Goal: Task Accomplishment & Management: Complete application form

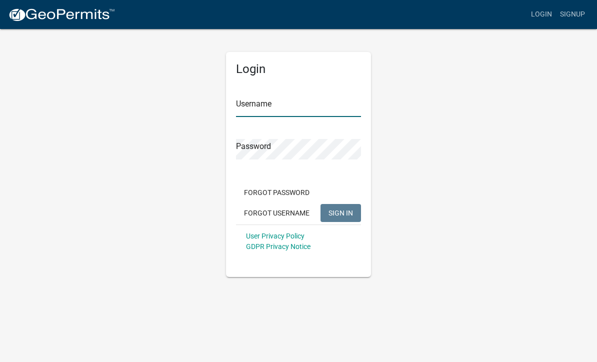
click at [251, 107] on input "Username" at bounding box center [298, 106] width 125 height 20
type input "Fedemtz"
type input "Fedemtz1974"
click at [306, 126] on div "Password" at bounding box center [298, 142] width 125 height 34
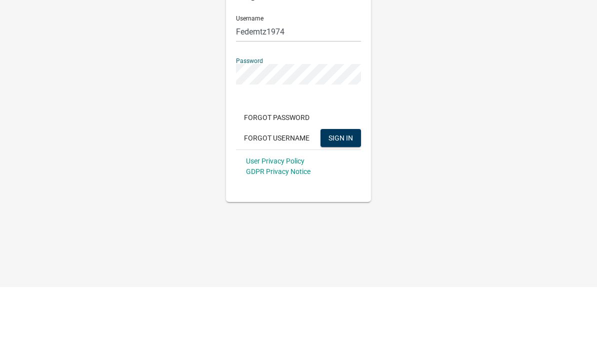
click at [351, 208] on span "SIGN IN" at bounding box center [340, 212] width 24 height 8
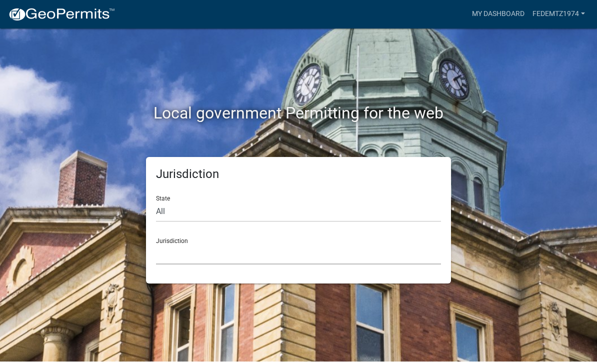
click at [345, 253] on select "[GEOGRAPHIC_DATA], [US_STATE] [GEOGRAPHIC_DATA], [US_STATE][PERSON_NAME][GEOGRA…" at bounding box center [298, 254] width 285 height 20
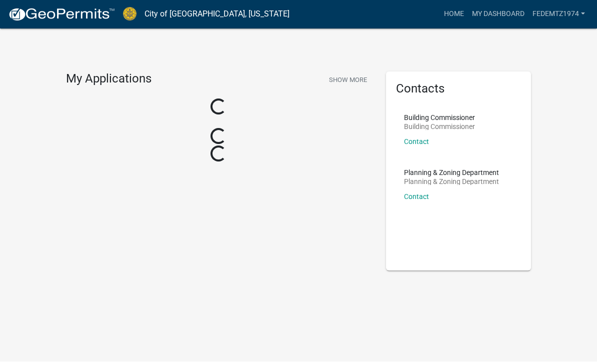
scroll to position [0, 0]
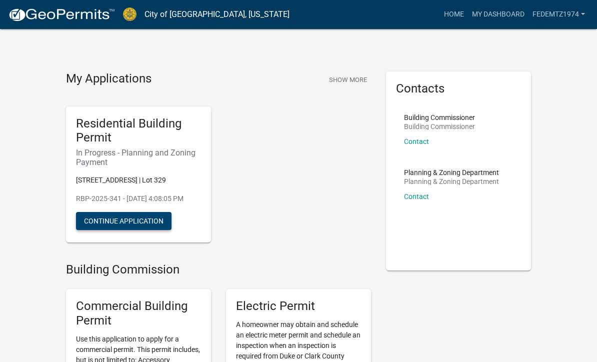
click at [121, 227] on button "Continue Application" at bounding box center [123, 221] width 95 height 18
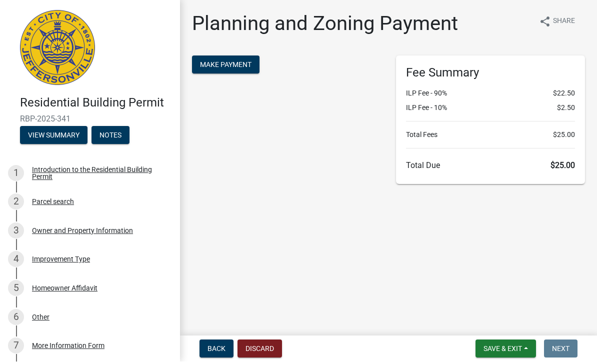
click at [249, 64] on span "Make Payment" at bounding box center [225, 65] width 51 height 8
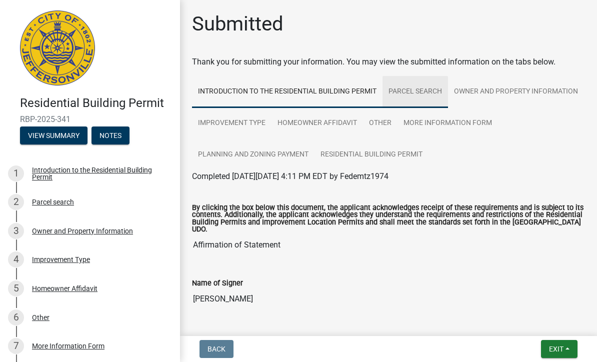
click at [432, 95] on link "Parcel search" at bounding box center [414, 92] width 65 height 32
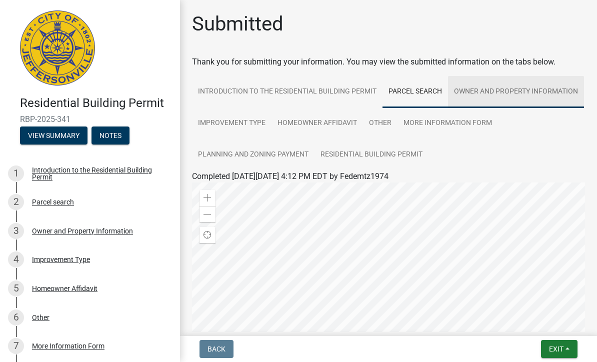
click at [533, 91] on link "Owner and Property Information" at bounding box center [516, 92] width 136 height 32
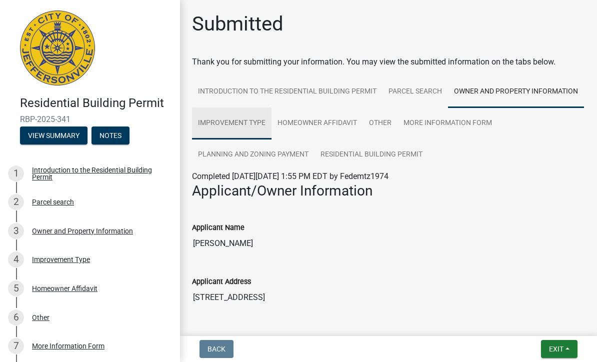
click at [267, 125] on link "Improvement Type" at bounding box center [231, 123] width 79 height 32
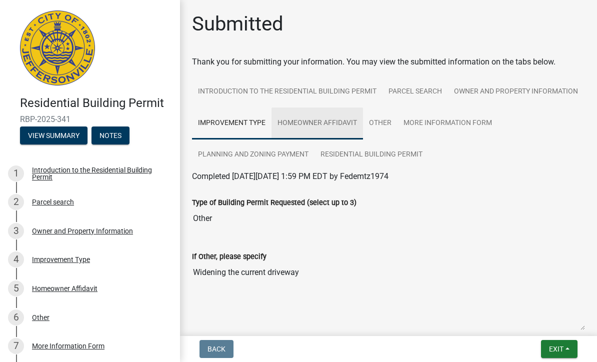
click at [351, 128] on link "Homeowner Affidavit" at bounding box center [316, 123] width 91 height 32
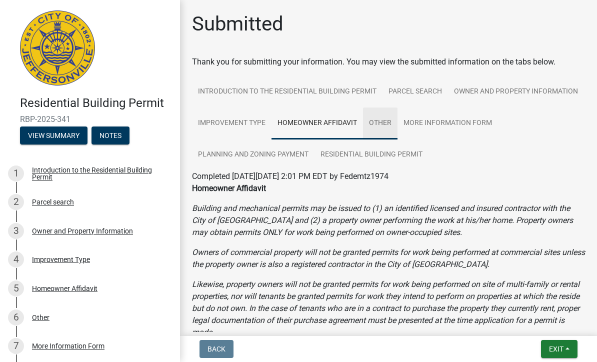
click at [391, 125] on link "Other" at bounding box center [380, 123] width 34 height 32
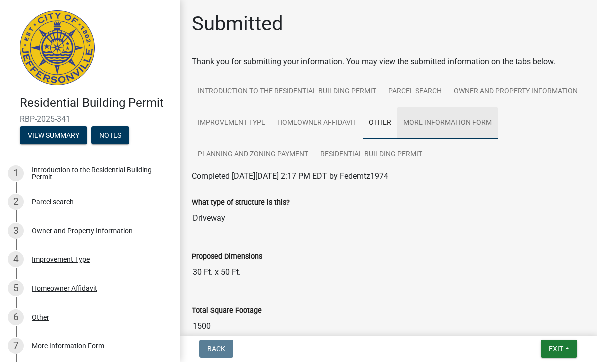
click at [481, 122] on link "More Information Form" at bounding box center [447, 123] width 100 height 32
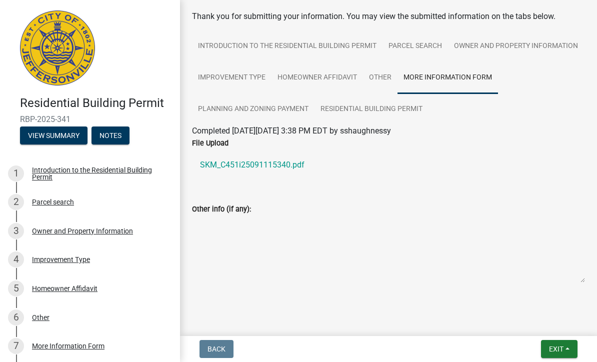
scroll to position [41, 0]
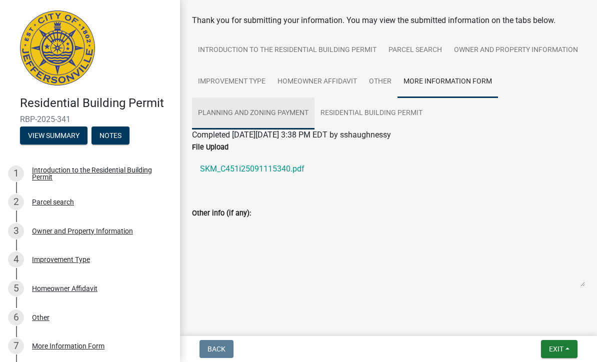
click at [308, 112] on link "Planning and Zoning Payment" at bounding box center [253, 113] width 122 height 32
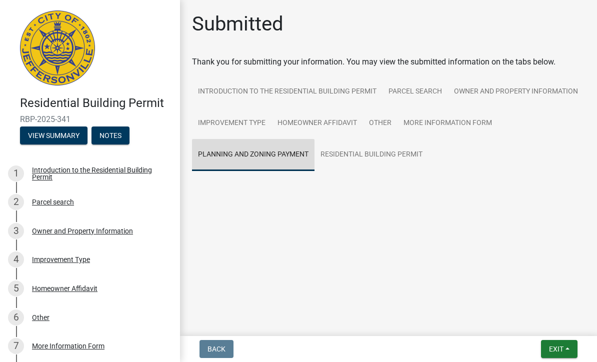
scroll to position [0, 0]
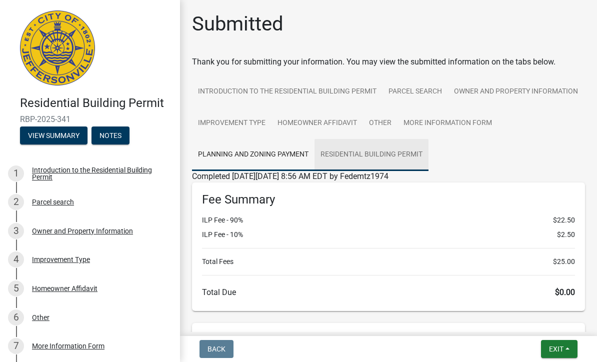
click at [409, 149] on link "Residential Building Permit" at bounding box center [371, 155] width 114 height 32
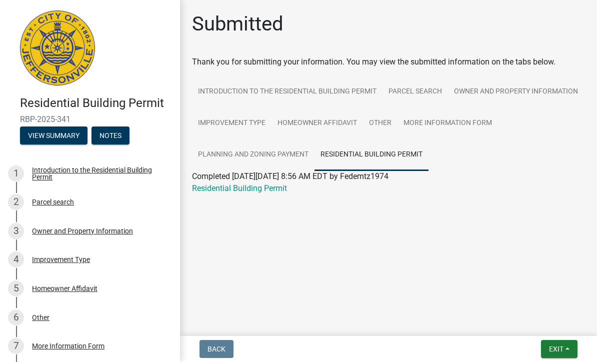
click at [284, 190] on link "Residential Building Permit" at bounding box center [239, 187] width 95 height 9
